Goal: Information Seeking & Learning: Learn about a topic

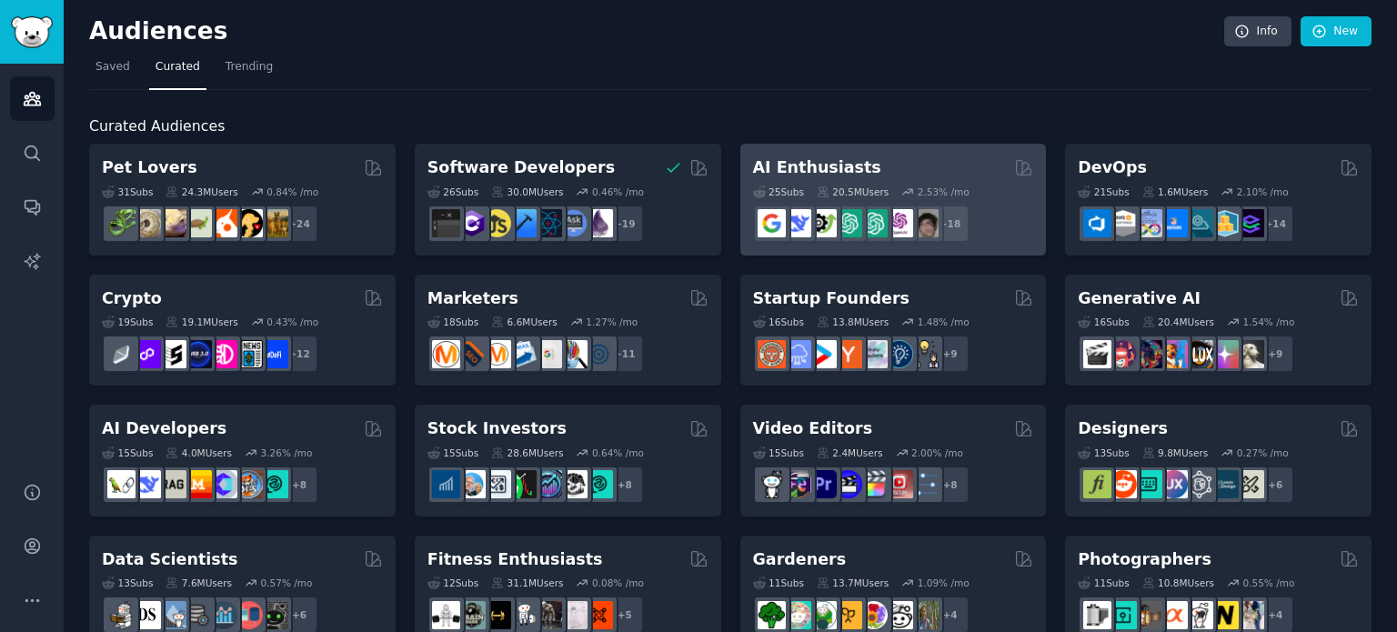
click at [843, 167] on h2 "AI Enthusiasts" at bounding box center [817, 167] width 128 height 23
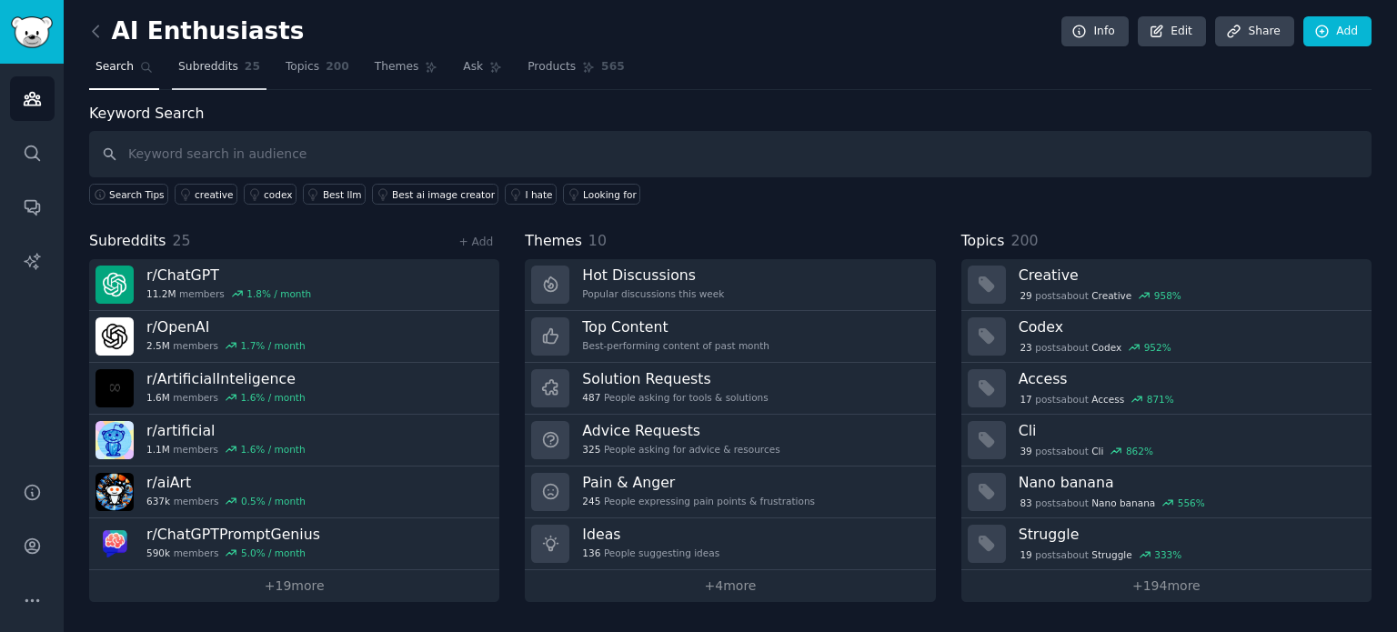
click at [245, 72] on span "25" at bounding box center [252, 67] width 15 height 16
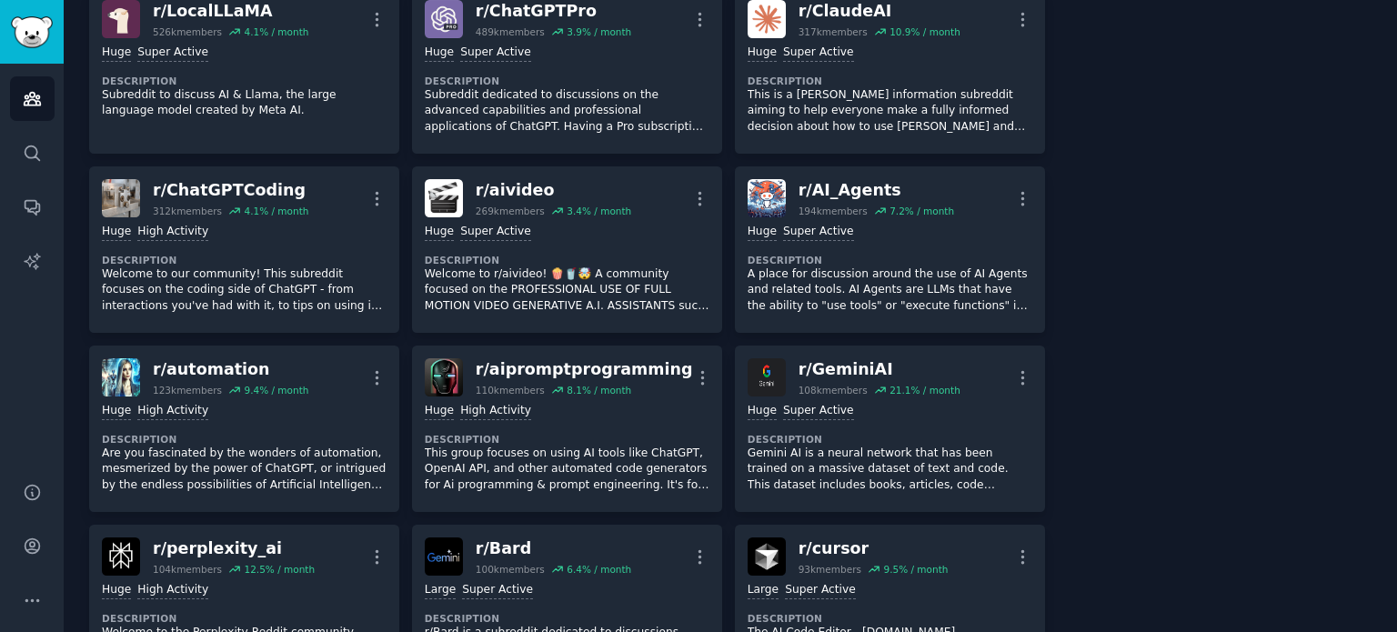
scroll to position [504, 0]
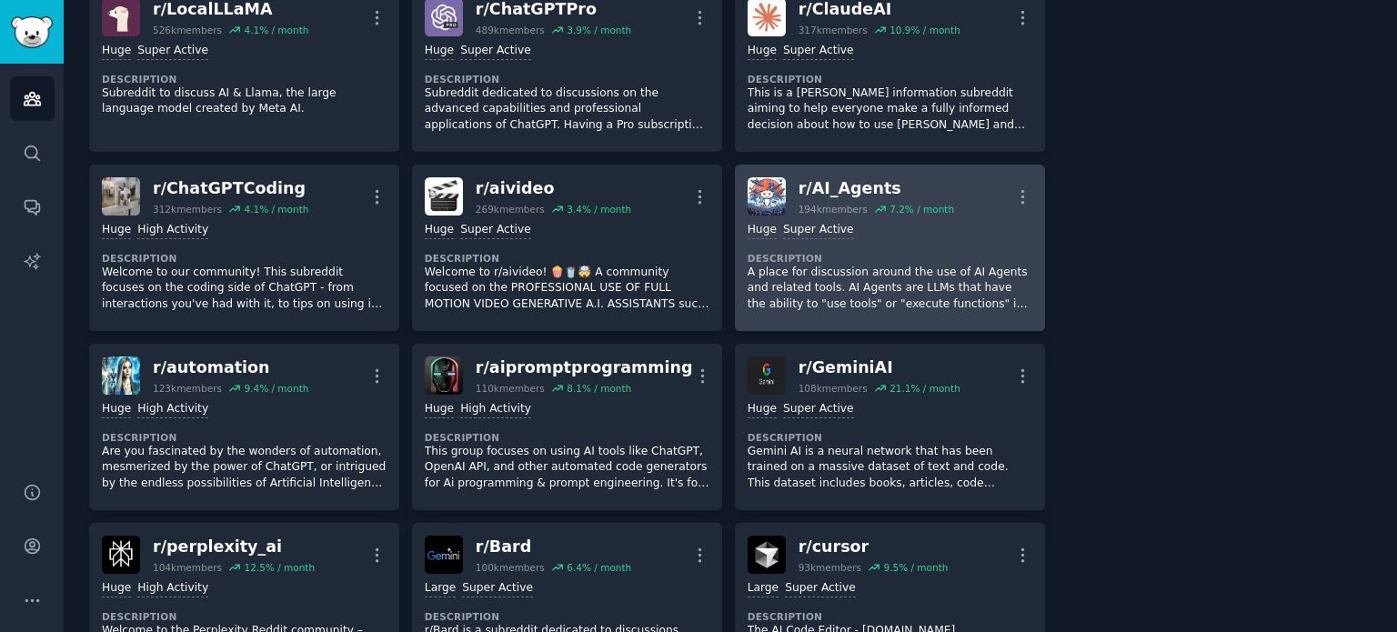
click at [860, 281] on p "A place for discussion around the use of AI Agents and related tools. AI Agents…" at bounding box center [890, 289] width 285 height 48
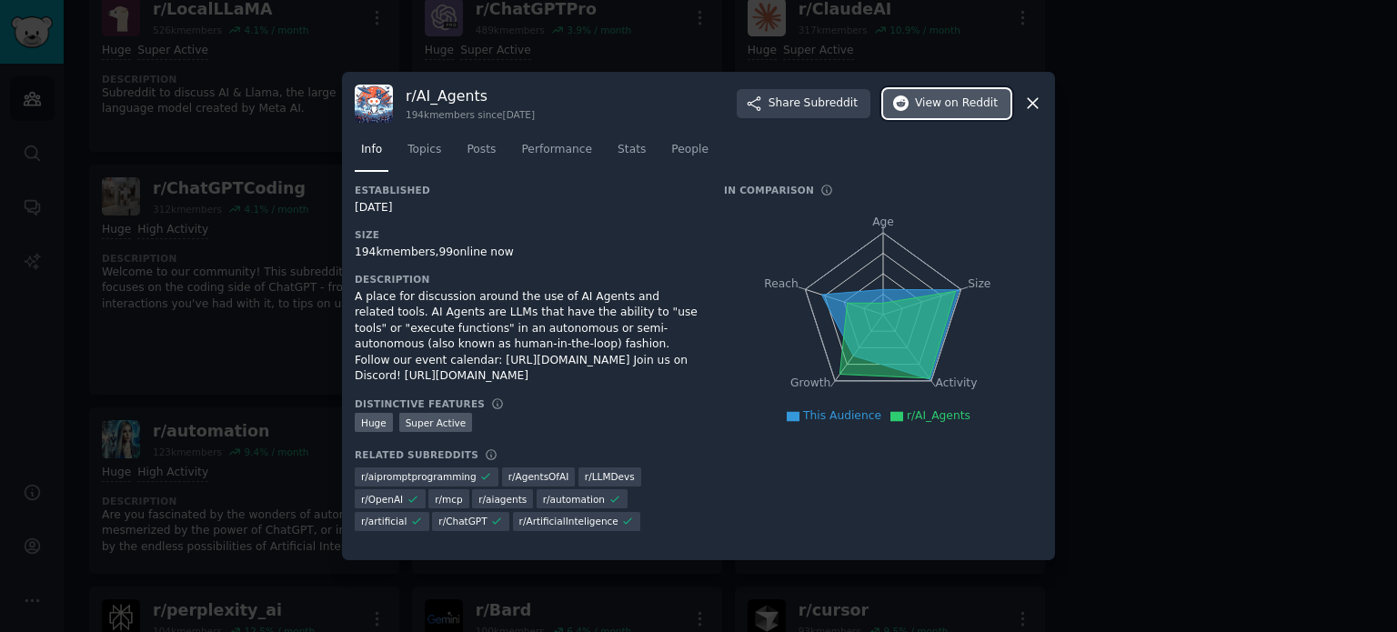
click at [905, 104] on icon "button" at bounding box center [901, 103] width 16 height 16
click at [1037, 101] on icon at bounding box center [1032, 103] width 19 height 19
